Goal: Find specific page/section

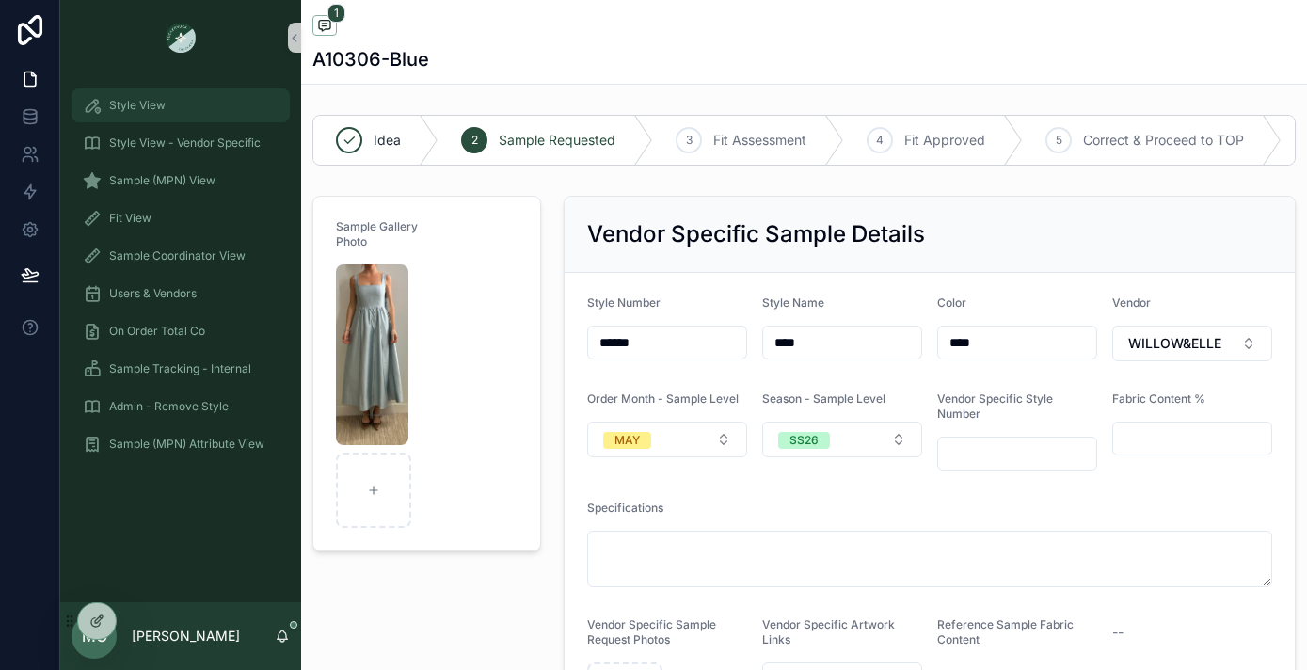
click at [150, 105] on span "Style View" at bounding box center [137, 105] width 56 height 15
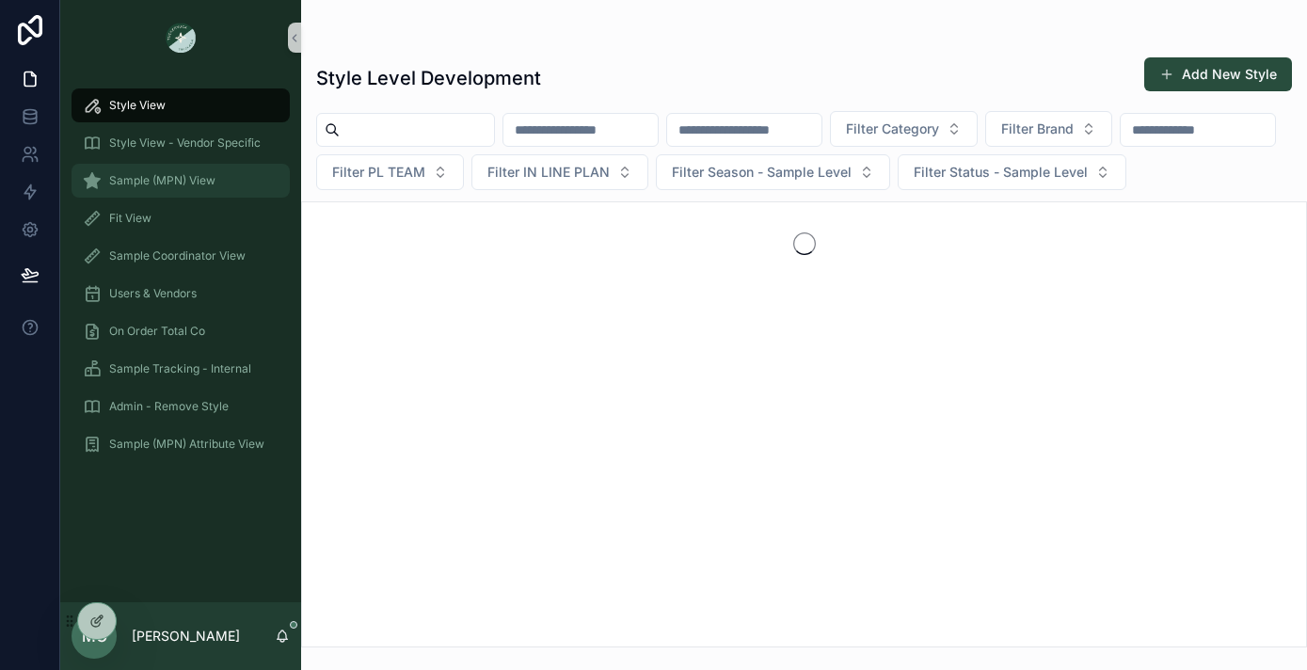
click at [135, 188] on div "Sample (MPN) View" at bounding box center [181, 181] width 196 height 30
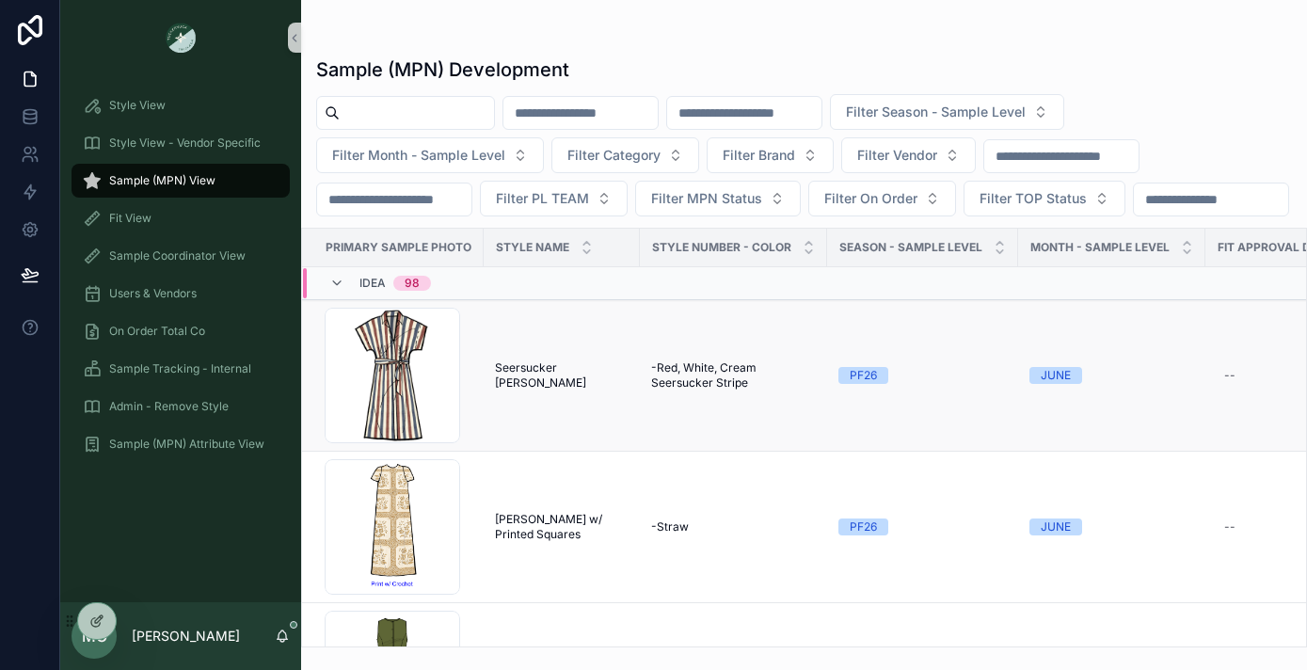
click at [556, 391] on span "Seersucker [PERSON_NAME]" at bounding box center [562, 376] width 134 height 30
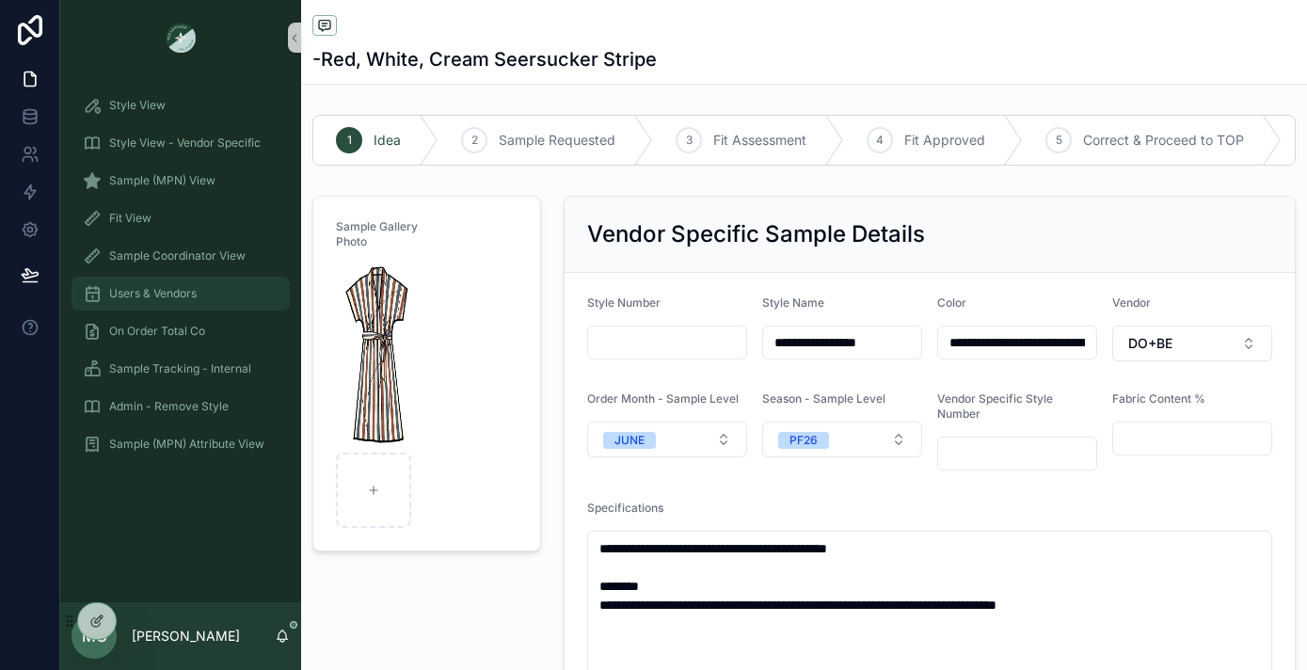
click at [143, 299] on span "Users & Vendors" at bounding box center [153, 293] width 88 height 15
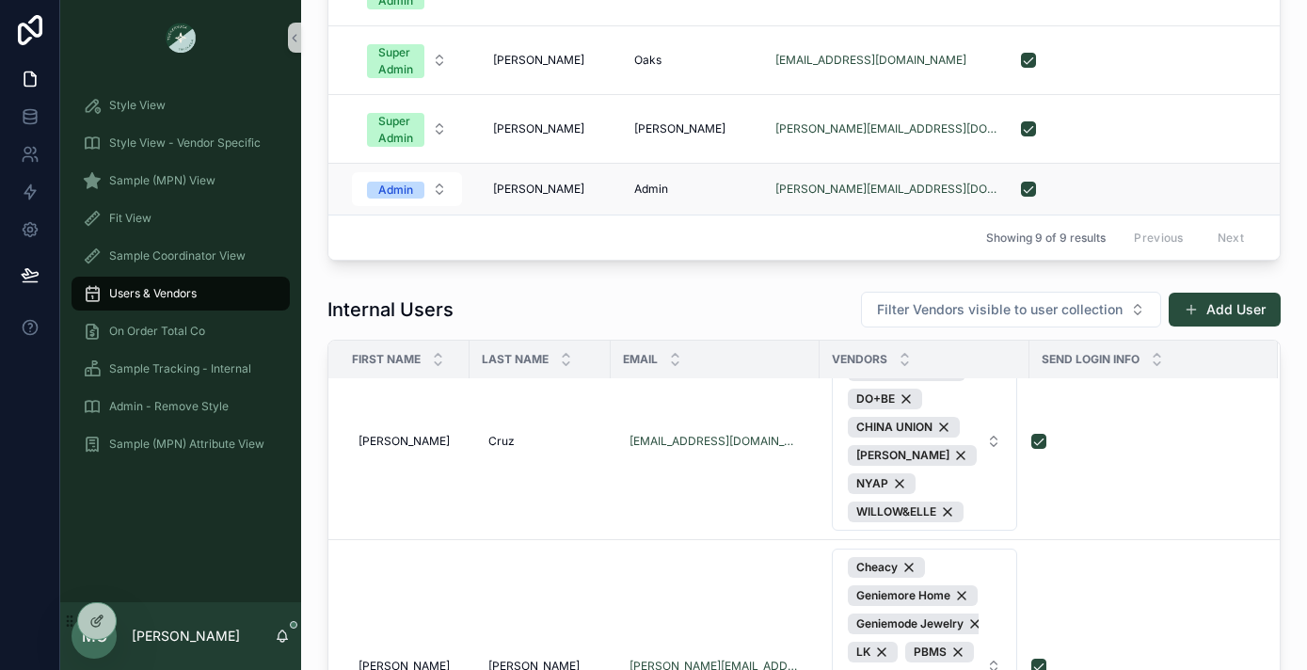
scroll to position [39, 0]
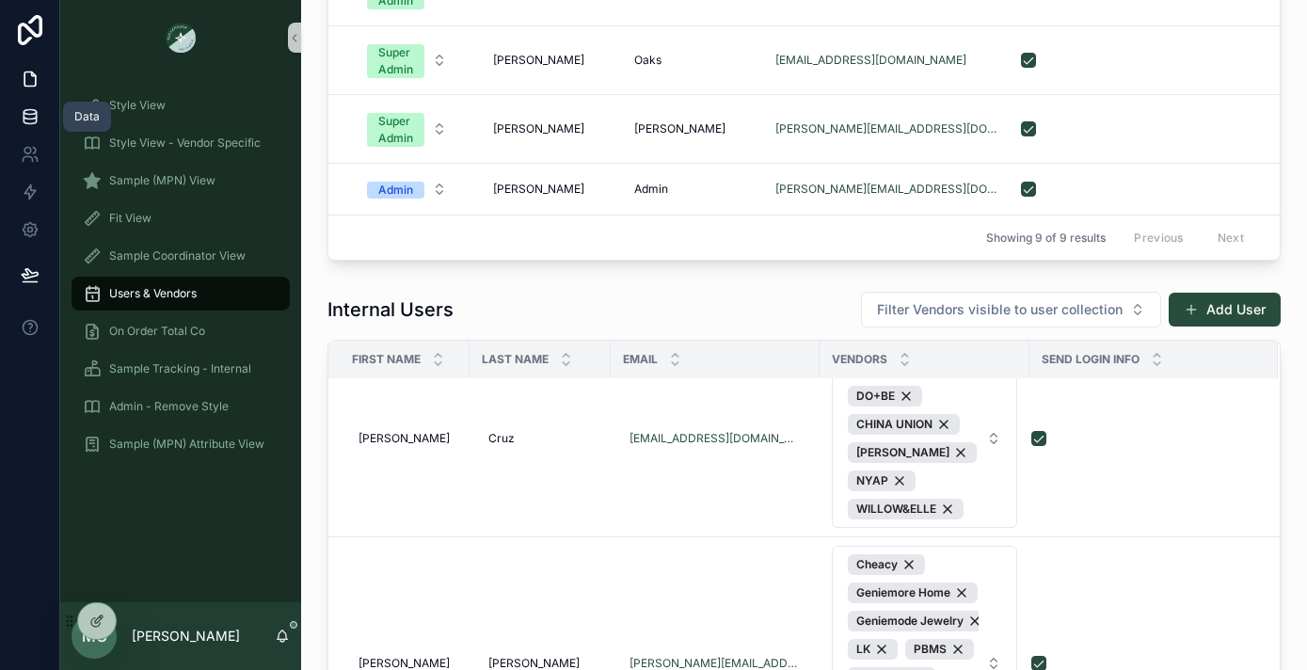
click at [32, 112] on icon at bounding box center [30, 116] width 19 height 19
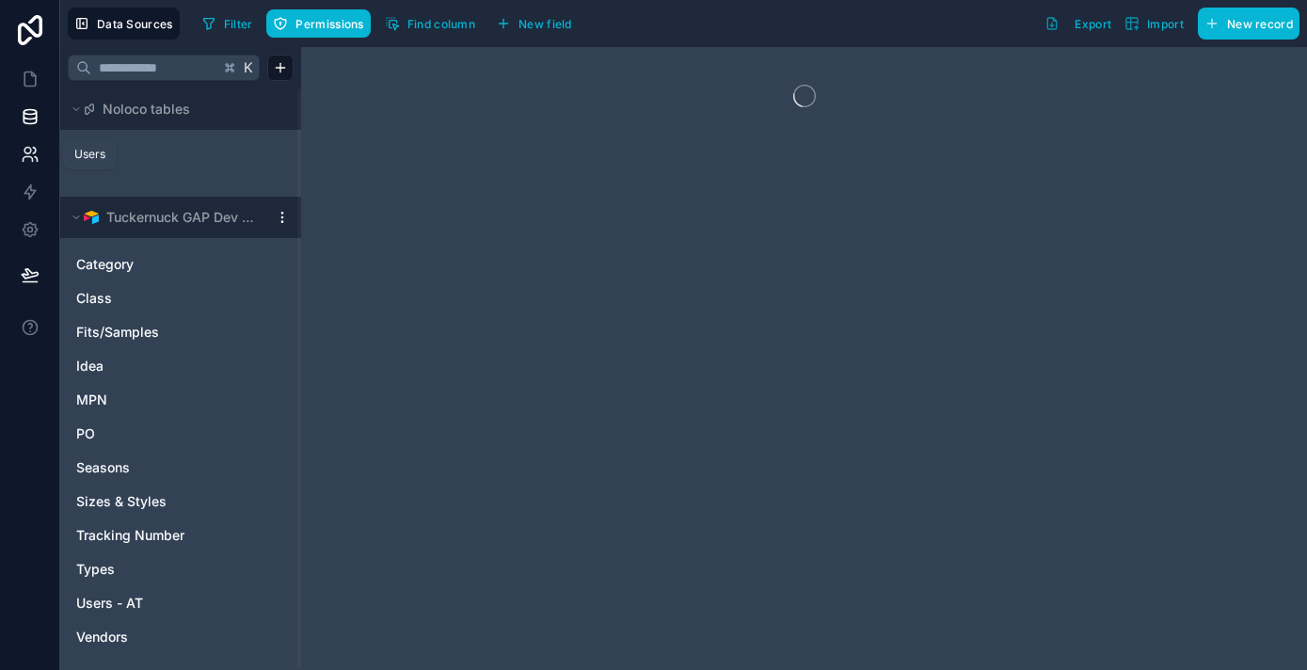
click at [28, 148] on icon at bounding box center [27, 151] width 7 height 7
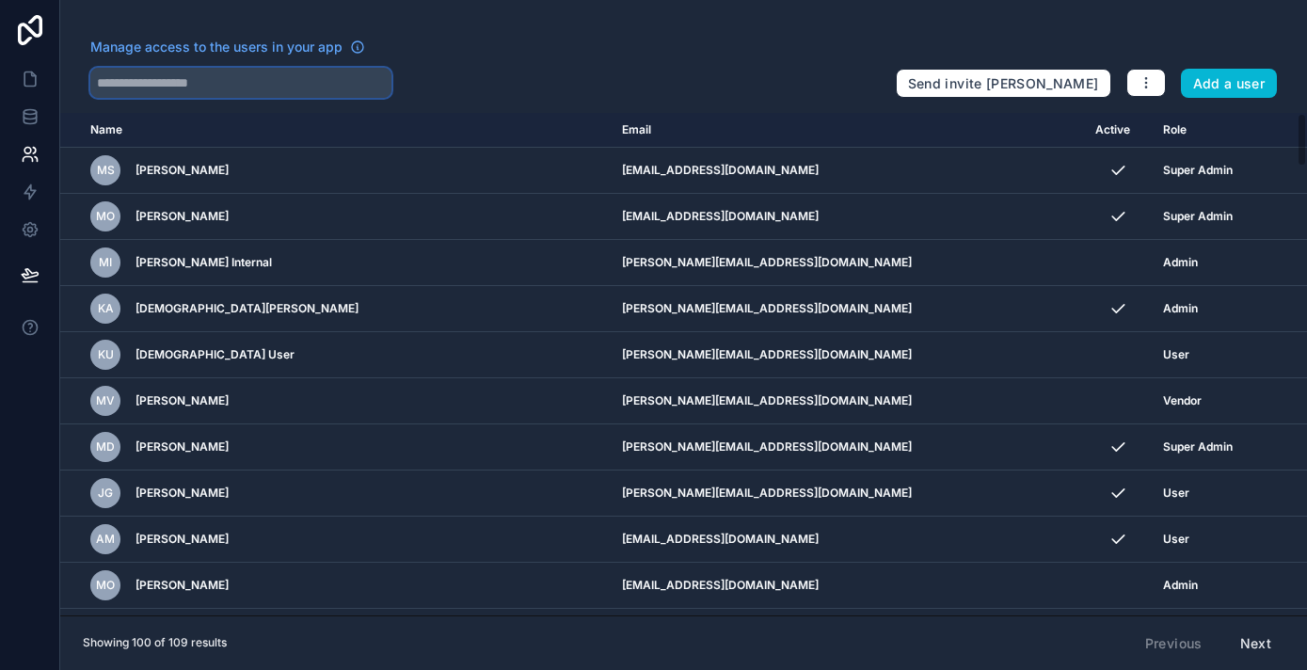
click at [143, 72] on input "text" at bounding box center [240, 83] width 301 height 30
type input "****"
